Goal: Task Accomplishment & Management: Use online tool/utility

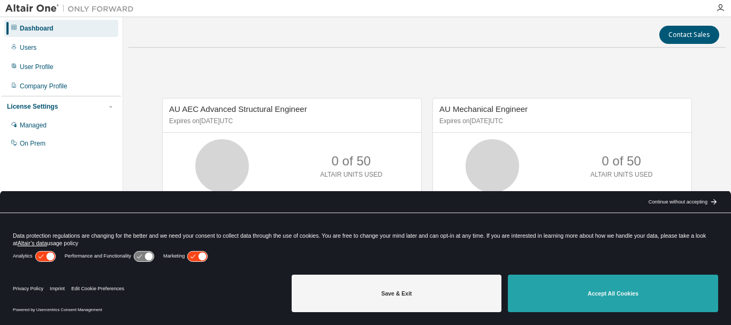
click at [616, 294] on button "Accept All Cookies" at bounding box center [613, 293] width 210 height 37
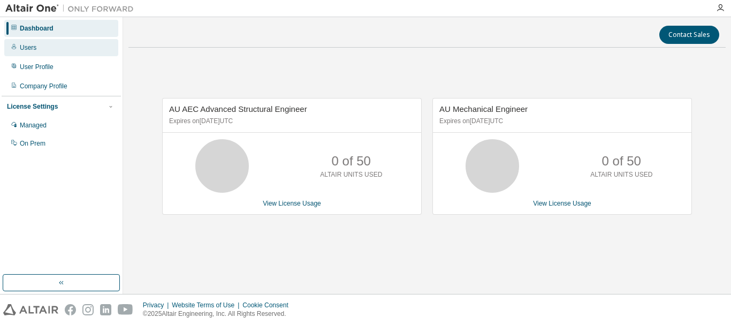
click at [36, 51] on div "Users" at bounding box center [61, 47] width 114 height 17
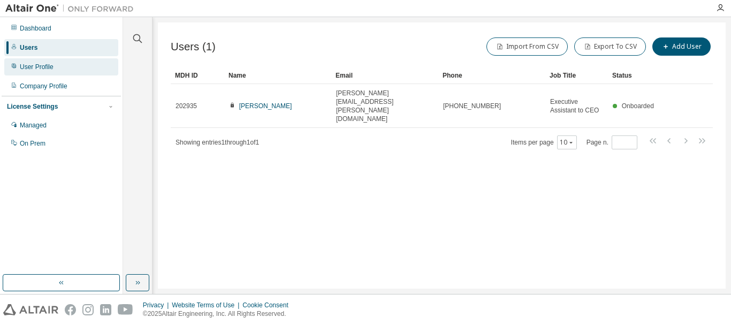
click at [40, 64] on div "User Profile" at bounding box center [37, 67] width 34 height 9
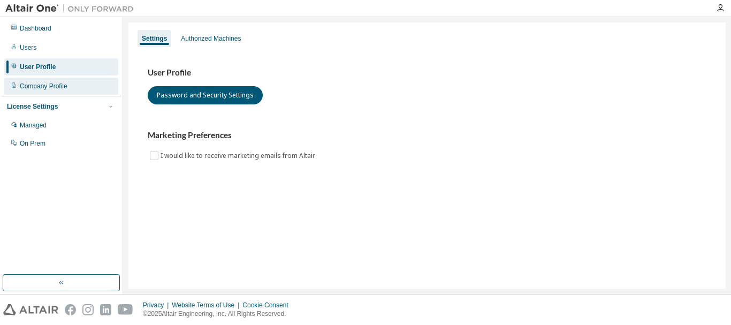
click at [50, 84] on div "Company Profile" at bounding box center [44, 86] width 48 height 9
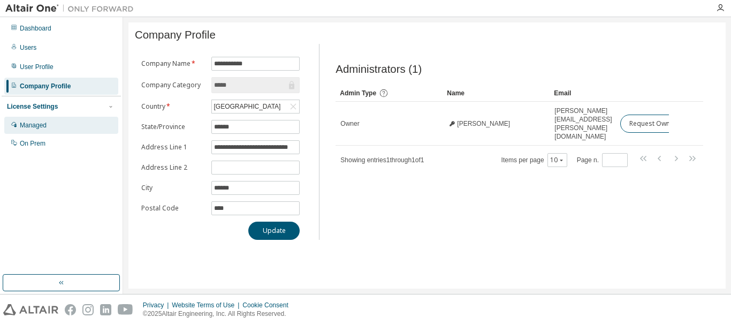
click at [36, 127] on div "Managed" at bounding box center [33, 125] width 27 height 9
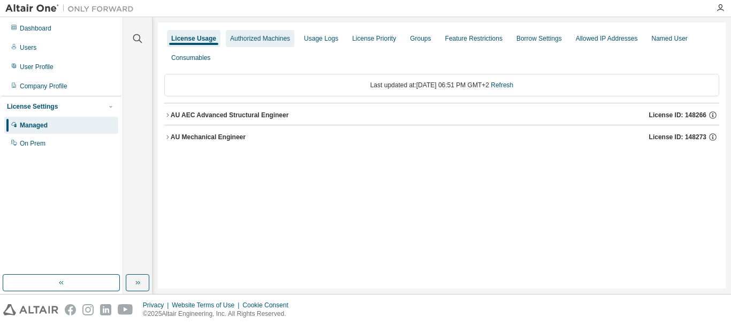
click at [260, 42] on div "Authorized Machines" at bounding box center [260, 38] width 60 height 9
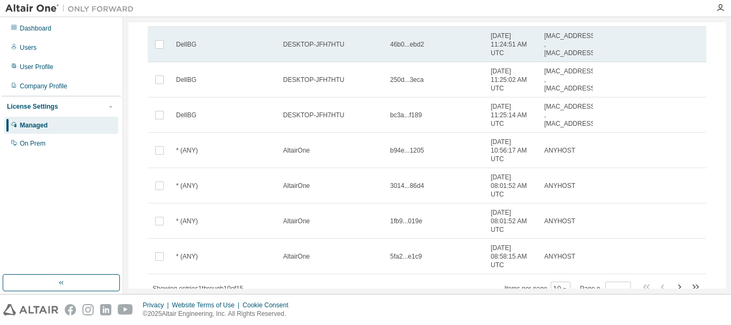
scroll to position [239, 0]
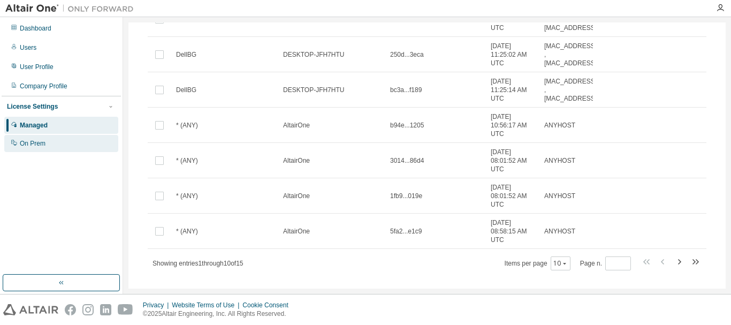
click at [48, 143] on div "On Prem" at bounding box center [61, 143] width 114 height 17
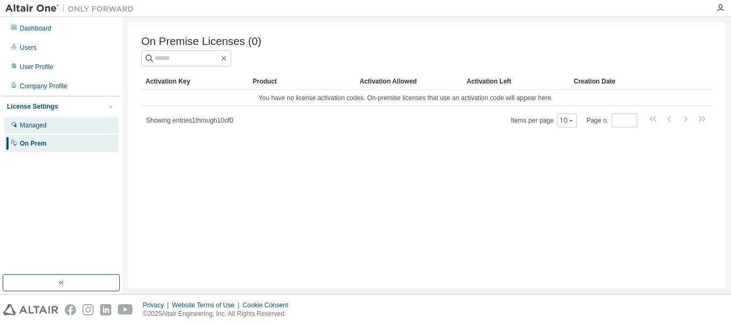
click at [48, 126] on div "Managed" at bounding box center [61, 125] width 114 height 17
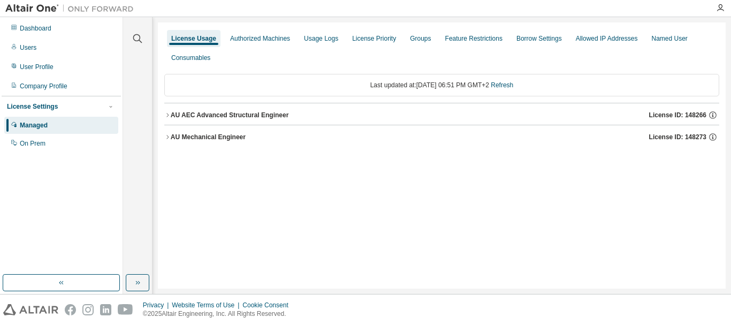
click at [169, 137] on icon "button" at bounding box center [167, 137] width 6 height 6
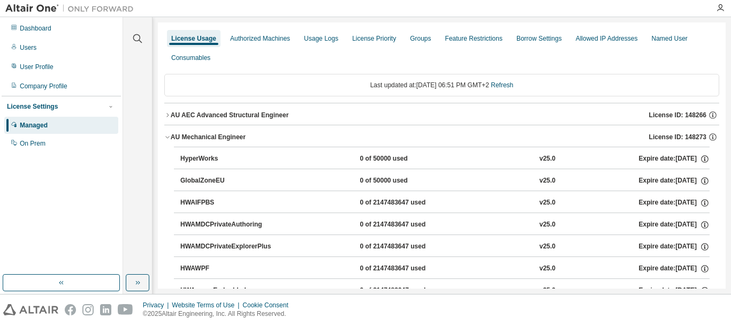
click at [169, 137] on icon "button" at bounding box center [167, 137] width 6 height 6
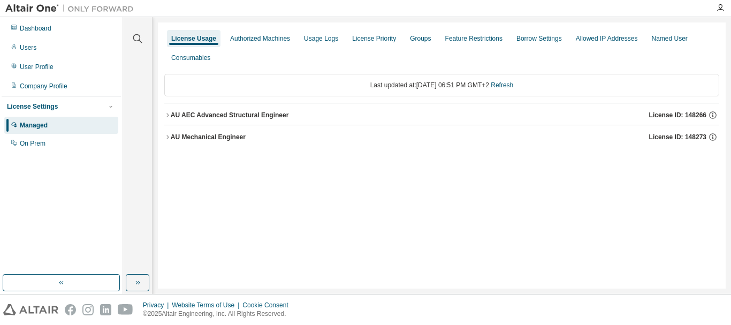
click at [167, 116] on icon "button" at bounding box center [167, 115] width 6 height 6
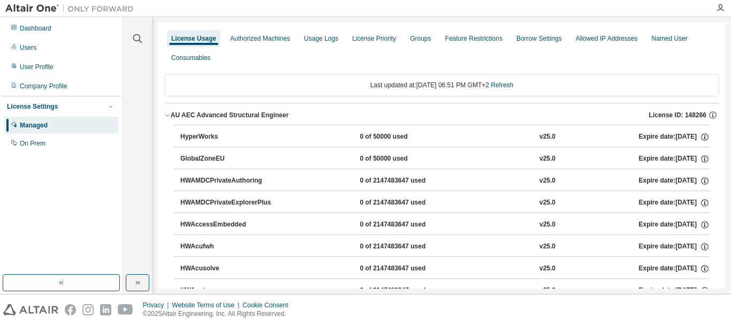
click at [167, 116] on icon "button" at bounding box center [167, 115] width 6 height 6
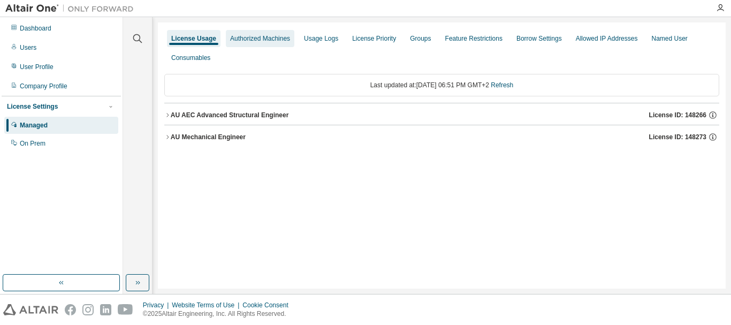
click at [261, 40] on div "Authorized Machines" at bounding box center [260, 38] width 60 height 9
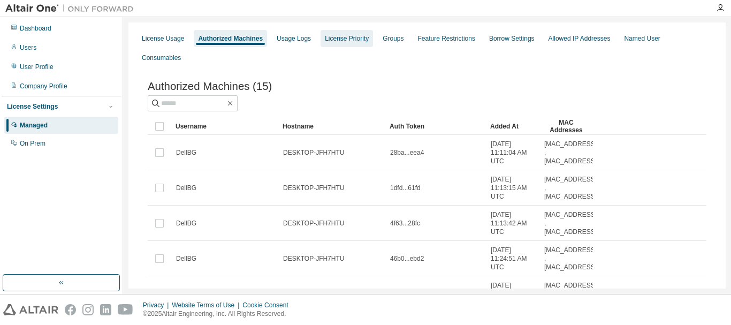
click at [347, 39] on div "License Priority" at bounding box center [347, 38] width 44 height 9
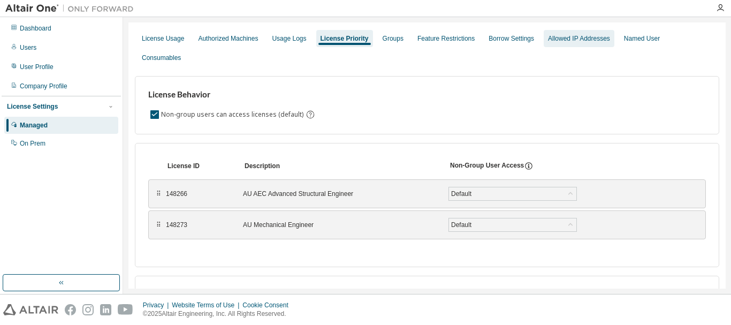
click at [576, 37] on div "Allowed IP Addresses" at bounding box center [579, 38] width 62 height 9
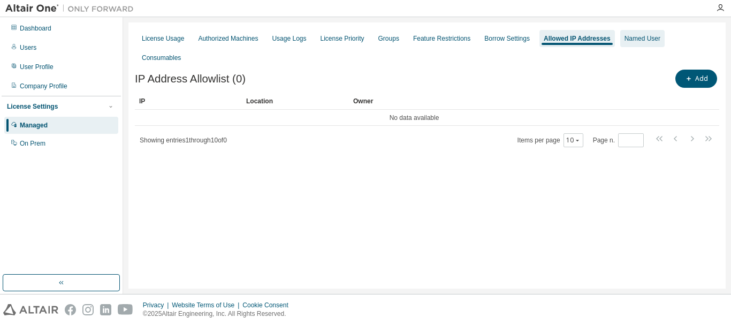
click at [630, 37] on div "Named User" at bounding box center [643, 38] width 36 height 9
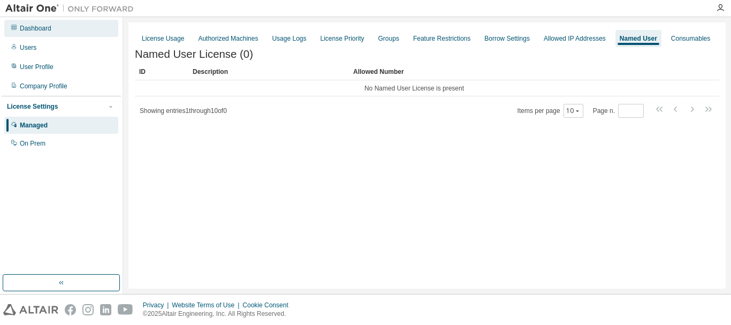
click at [47, 32] on div "Dashboard" at bounding box center [36, 28] width 32 height 9
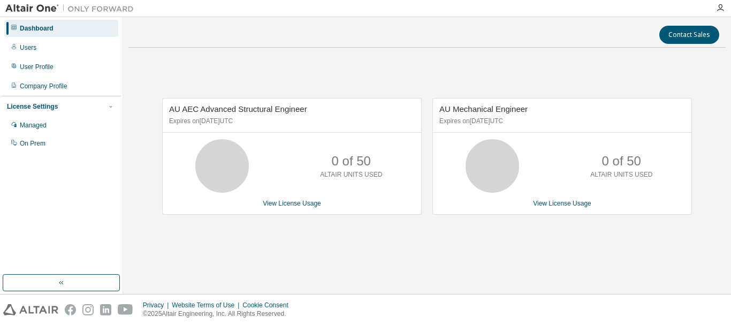
click at [230, 163] on icon at bounding box center [222, 166] width 27 height 27
click at [356, 170] on p "0 of 50" at bounding box center [351, 161] width 39 height 18
click at [208, 108] on span "AU AEC Advanced Structural Engineer" at bounding box center [238, 108] width 138 height 9
click at [300, 203] on link "View License Usage" at bounding box center [292, 203] width 58 height 7
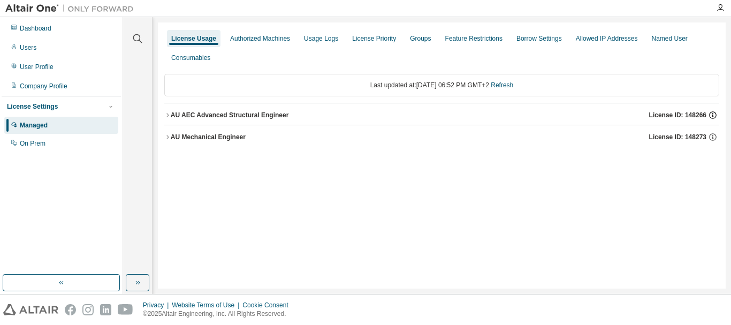
click at [712, 113] on icon "button" at bounding box center [713, 115] width 10 height 10
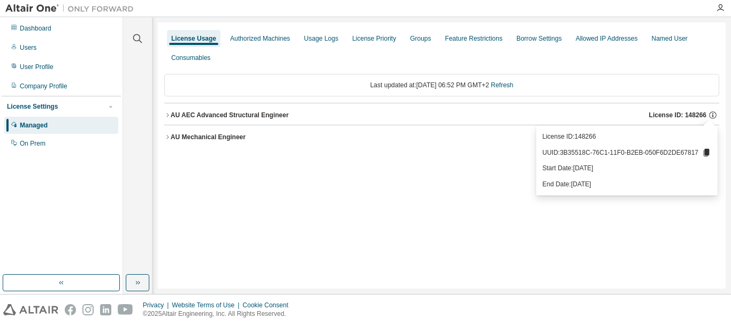
click at [500, 168] on div "License Usage Authorized Machines Usage Logs License Priority Groups Feature Re…" at bounding box center [442, 155] width 568 height 266
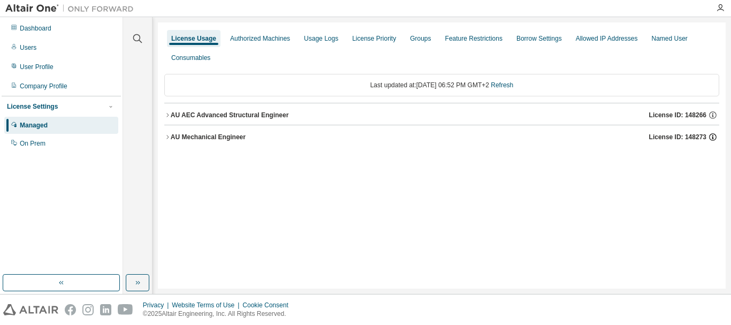
click at [712, 137] on icon "button" at bounding box center [713, 137] width 2 height 3
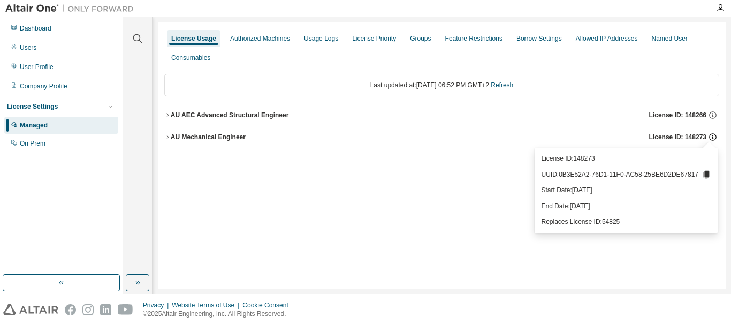
click at [712, 137] on icon "button" at bounding box center [713, 137] width 2 height 3
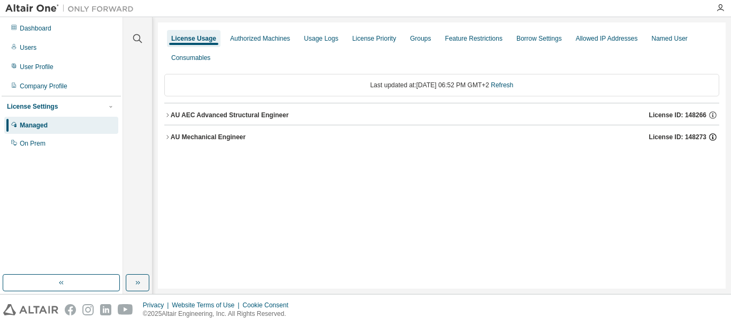
click at [712, 137] on icon "button" at bounding box center [713, 137] width 2 height 3
click at [713, 116] on icon "button" at bounding box center [713, 116] width 2 height 3
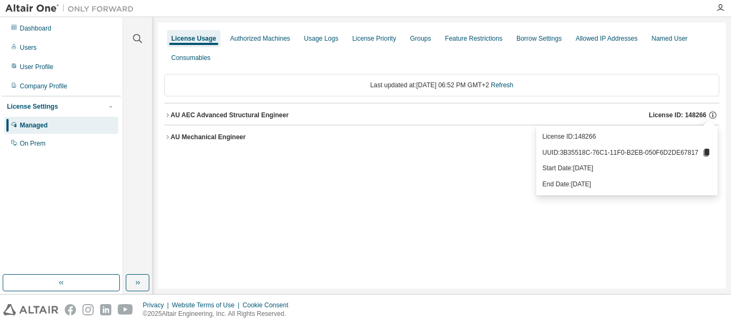
click at [707, 151] on icon at bounding box center [707, 152] width 6 height 7
click at [680, 153] on p "UUID: 3B35518C-76C1-11F0-B2EB-050F6D2DE67817" at bounding box center [627, 153] width 169 height 10
click at [478, 195] on div "License Usage Authorized Machines Usage Logs License Priority Groups Feature Re…" at bounding box center [442, 155] width 568 height 266
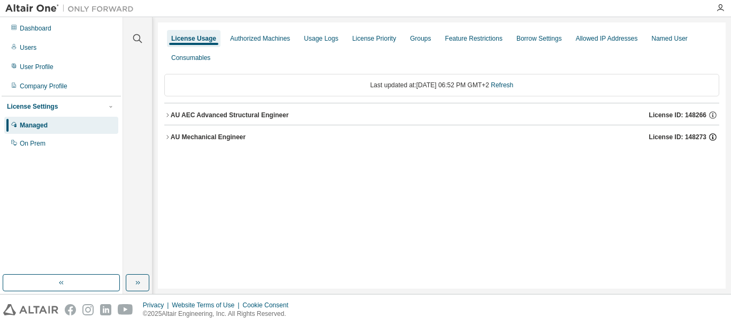
click at [713, 136] on icon "button" at bounding box center [712, 135] width 1 height 1
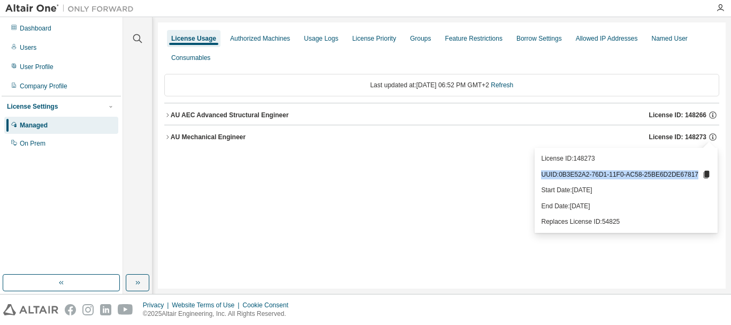
drag, startPoint x: 554, startPoint y: 174, endPoint x: 703, endPoint y: 173, distance: 149.3
click at [703, 173] on p "UUID: 0B3E52A2-76D1-11F0-AC58-25BE6D2DE67817" at bounding box center [626, 175] width 170 height 10
copy p "UUID: 0B3E52A2-76D1-11F0-AC58-25BE6D2DE67817"
